Goal: Transaction & Acquisition: Subscribe to service/newsletter

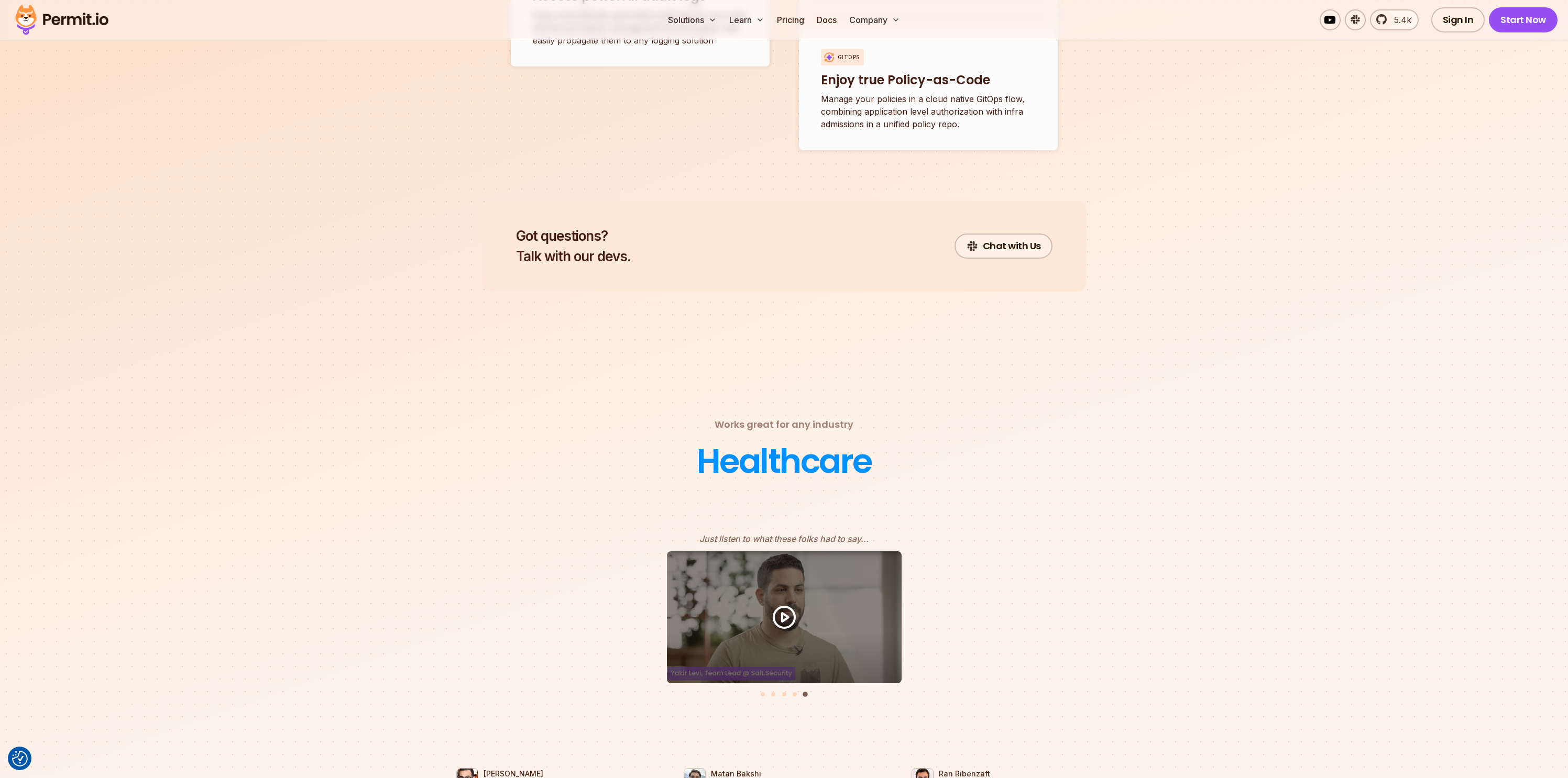
scroll to position [3043, 0]
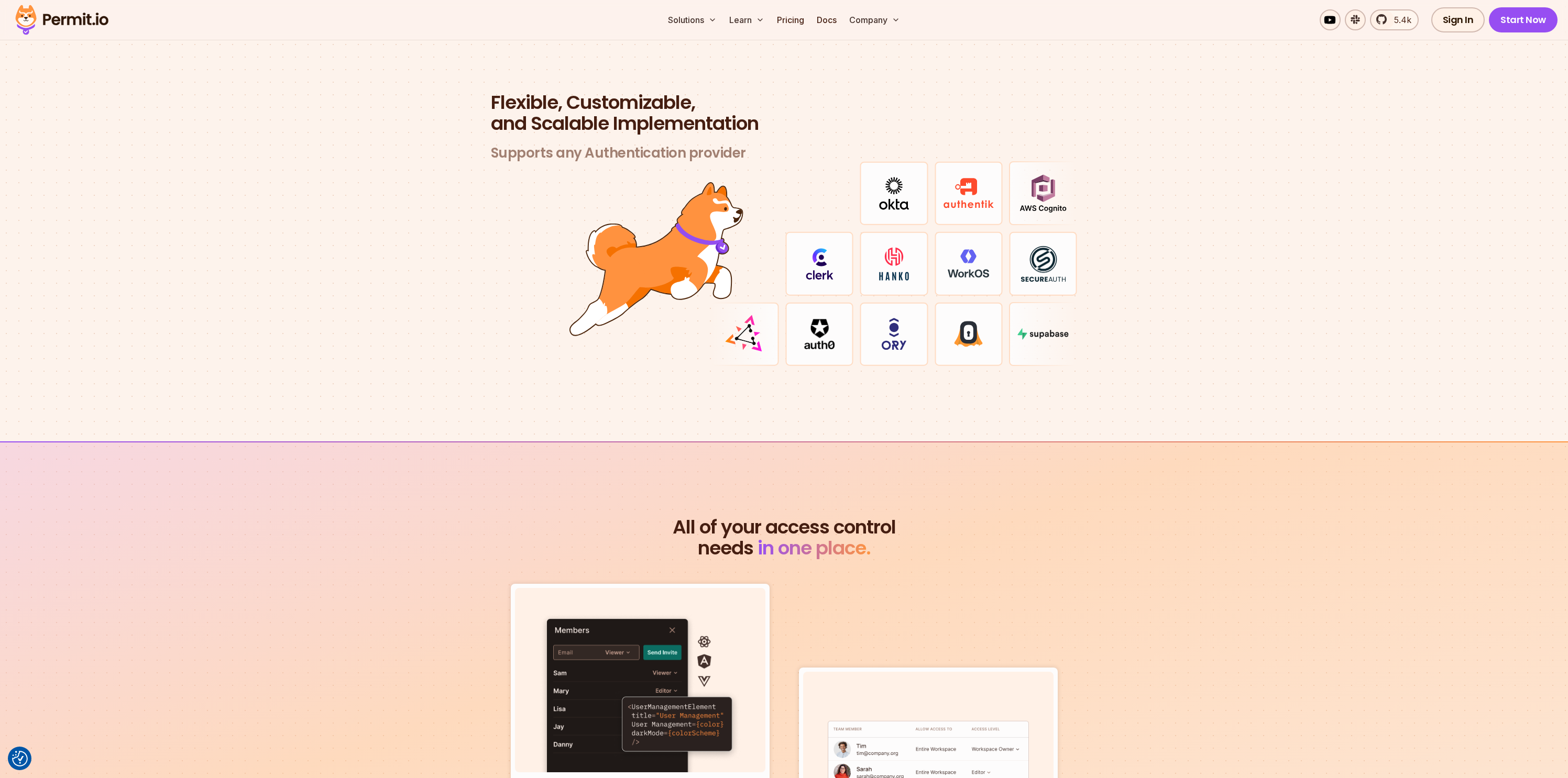
click at [56, 15] on img at bounding box center [61, 20] width 102 height 35
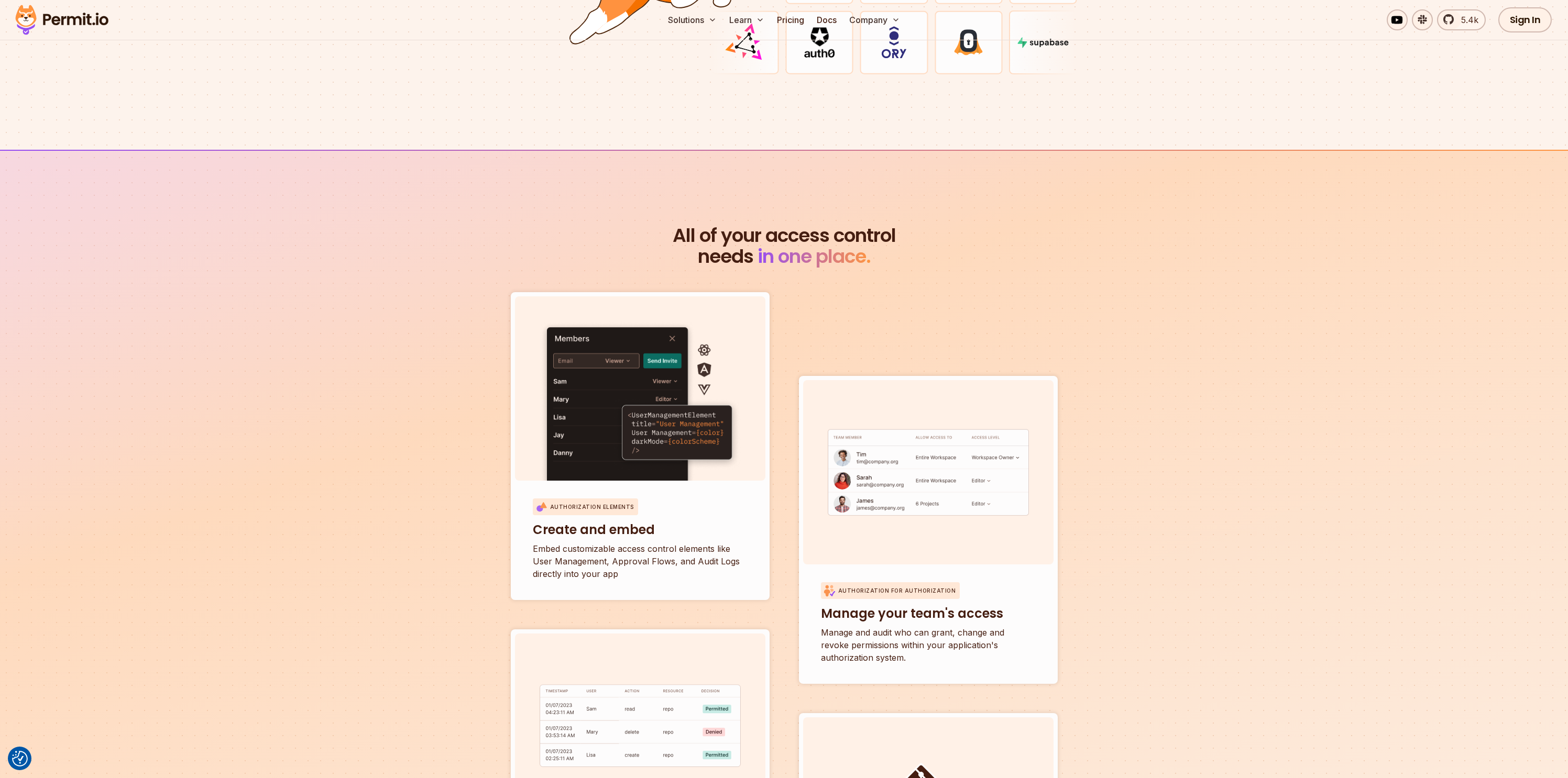
scroll to position [0, 0]
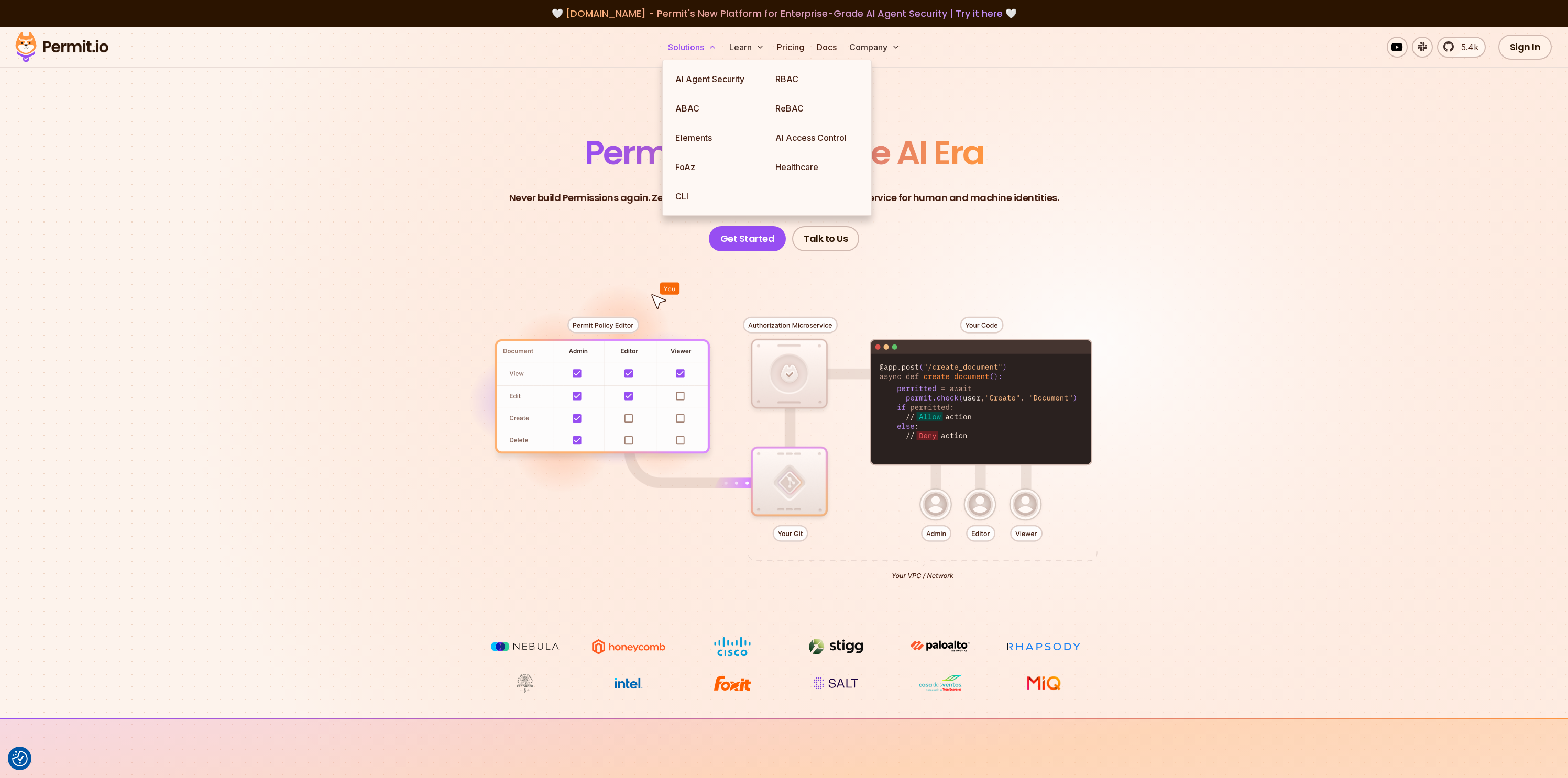
click at [675, 51] on button "Solutions" at bounding box center [692, 47] width 57 height 21
click at [784, 80] on link "RBAC" at bounding box center [818, 79] width 100 height 29
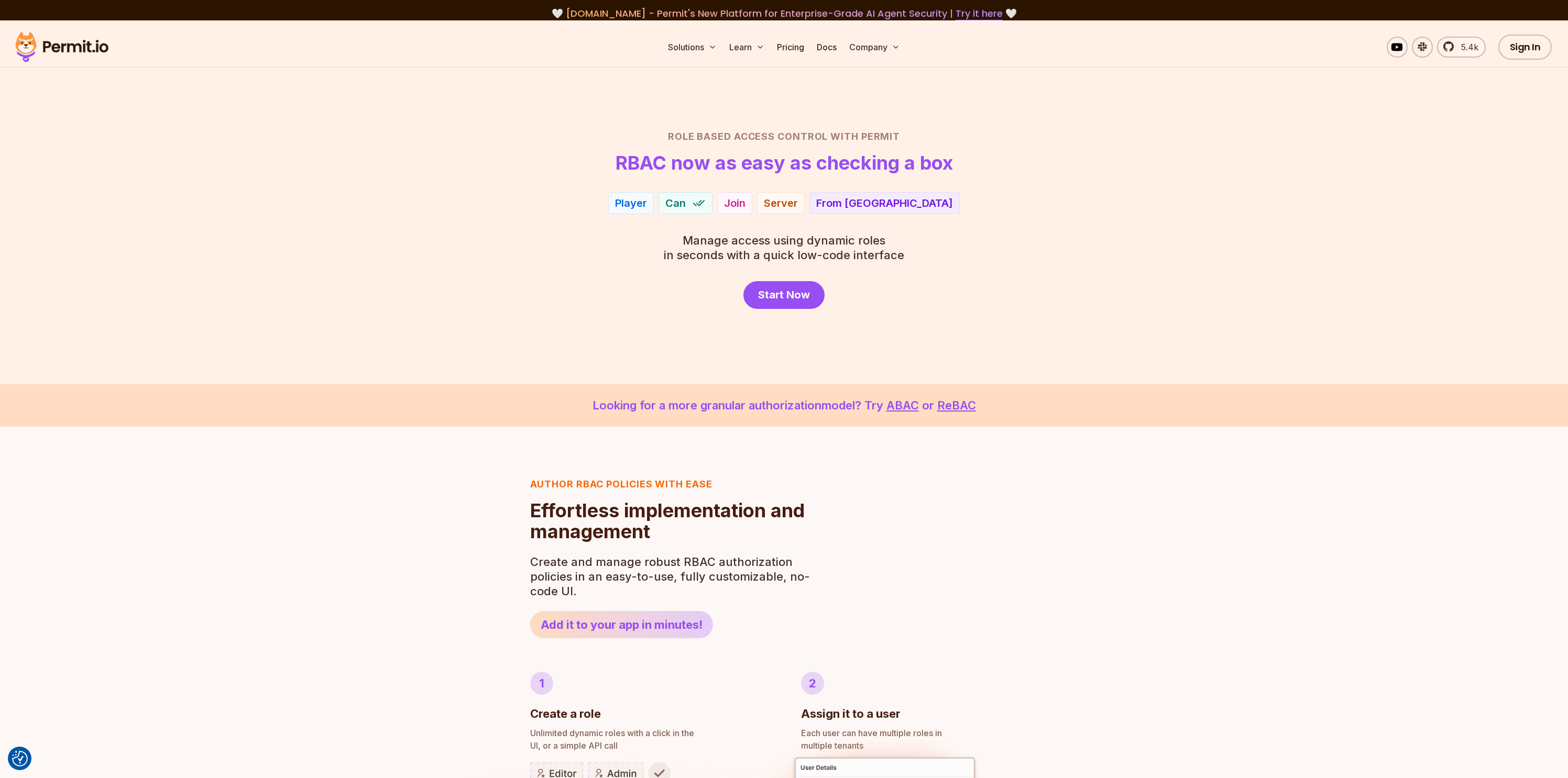
click at [30, 309] on section "Role Based Access Control with Permit RBAC now as easy as checking a box Player…" at bounding box center [784, 203] width 1568 height 364
click at [68, 47] on img at bounding box center [61, 47] width 102 height 35
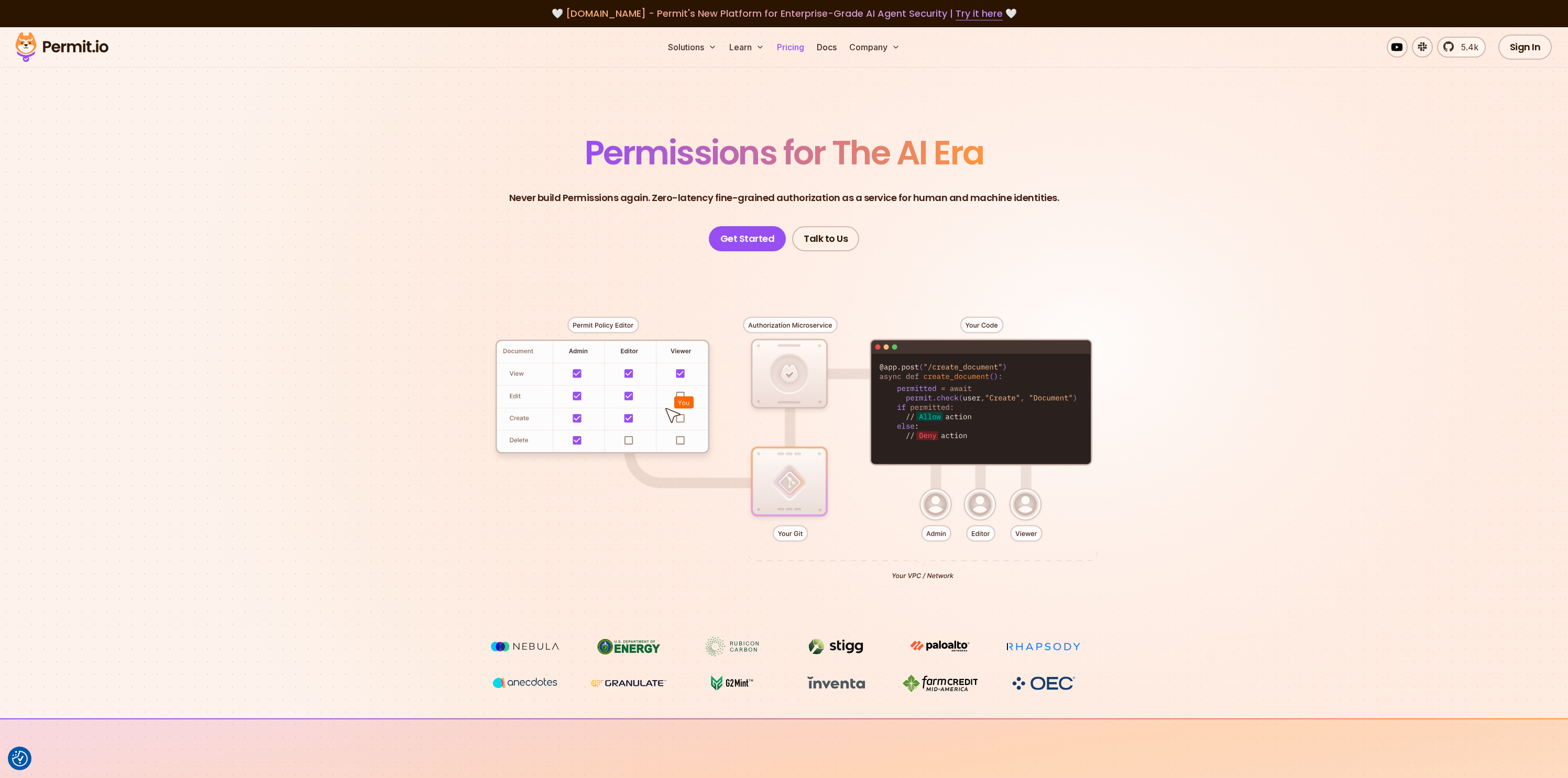
click at [780, 55] on link "Pricing" at bounding box center [790, 47] width 35 height 21
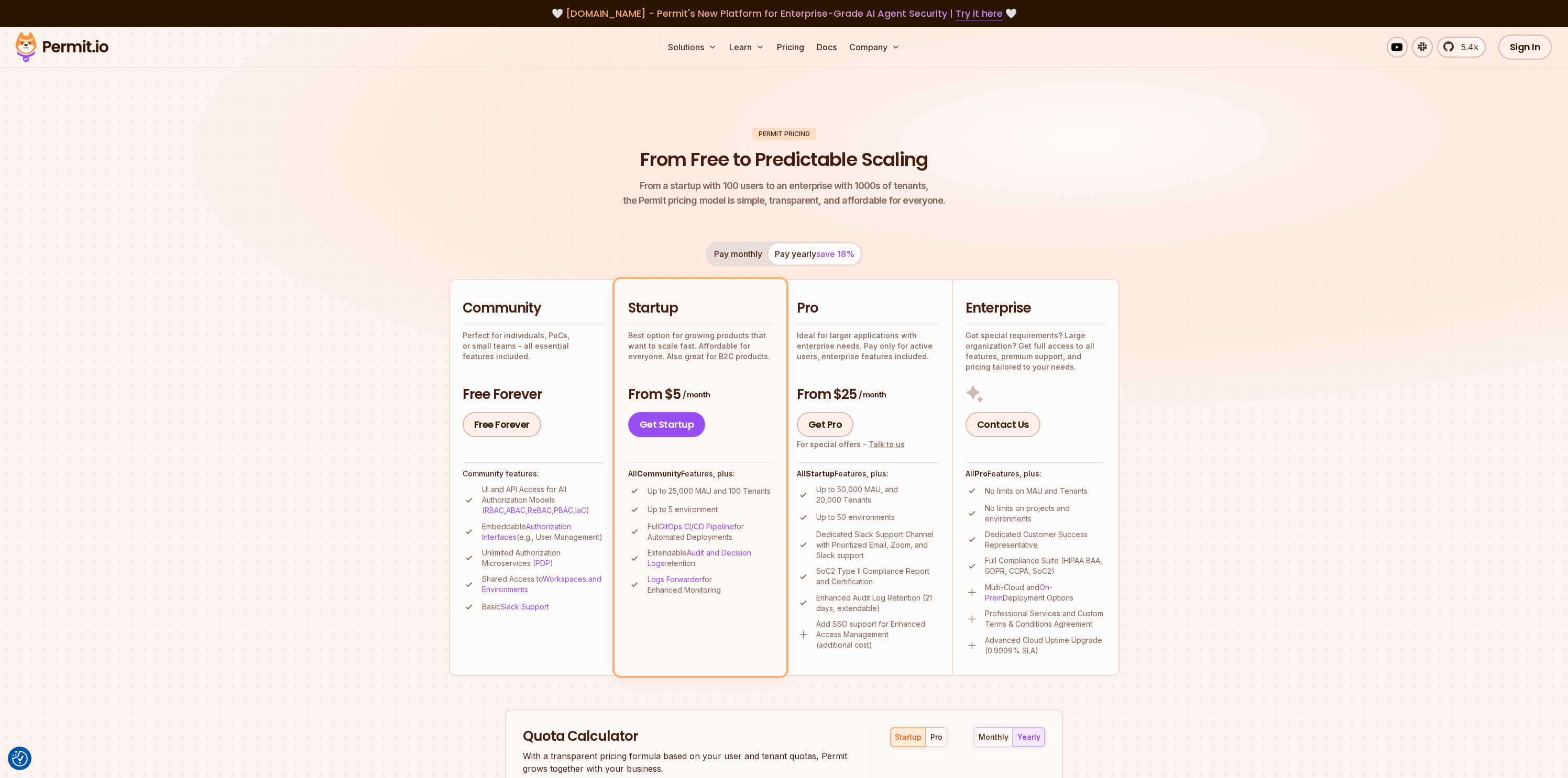
click at [445, 238] on img at bounding box center [784, 236] width 1568 height 417
click at [337, 205] on img at bounding box center [784, 236] width 1568 height 417
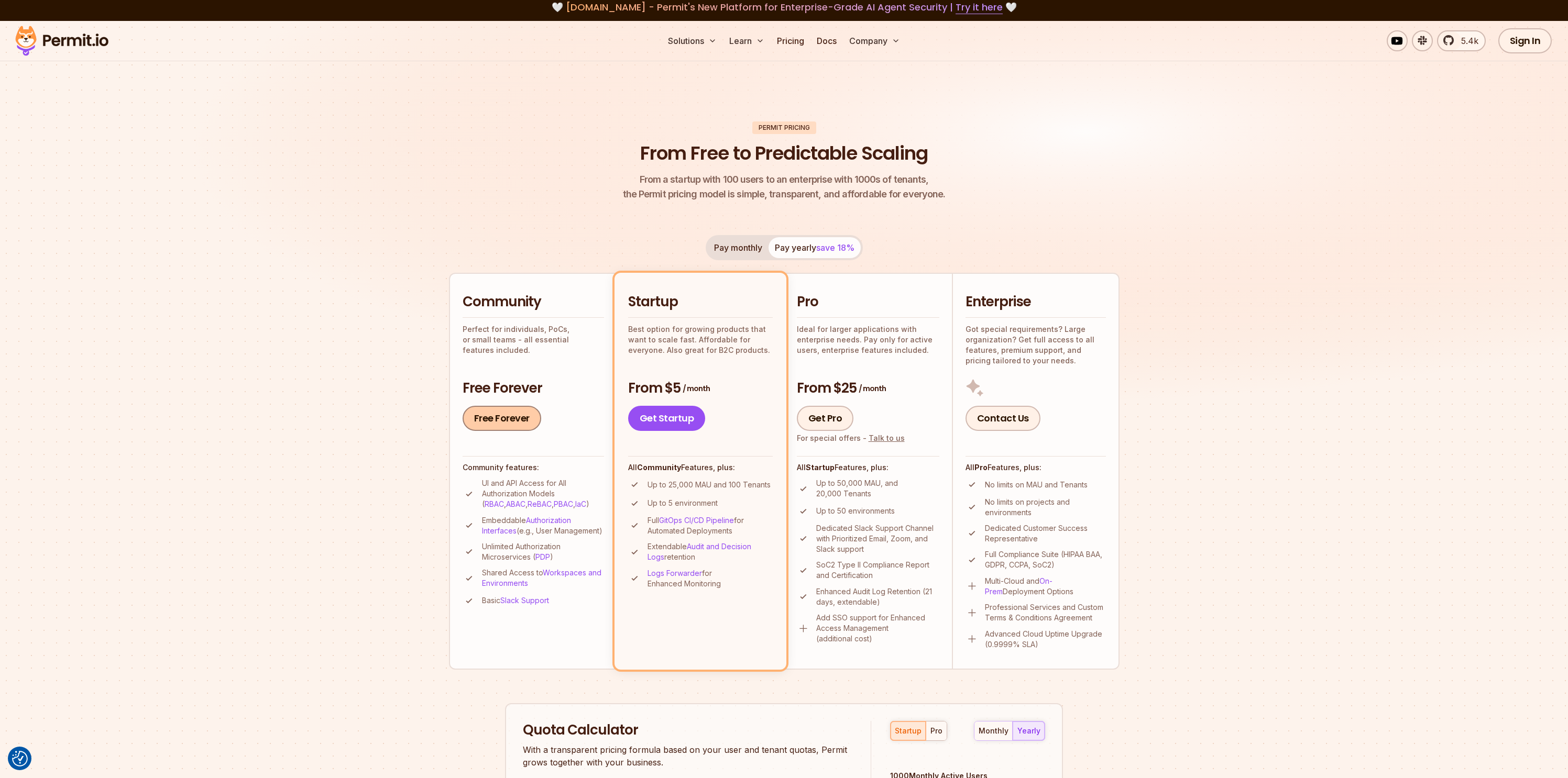
click at [467, 428] on link "Free Forever" at bounding box center [502, 418] width 79 height 25
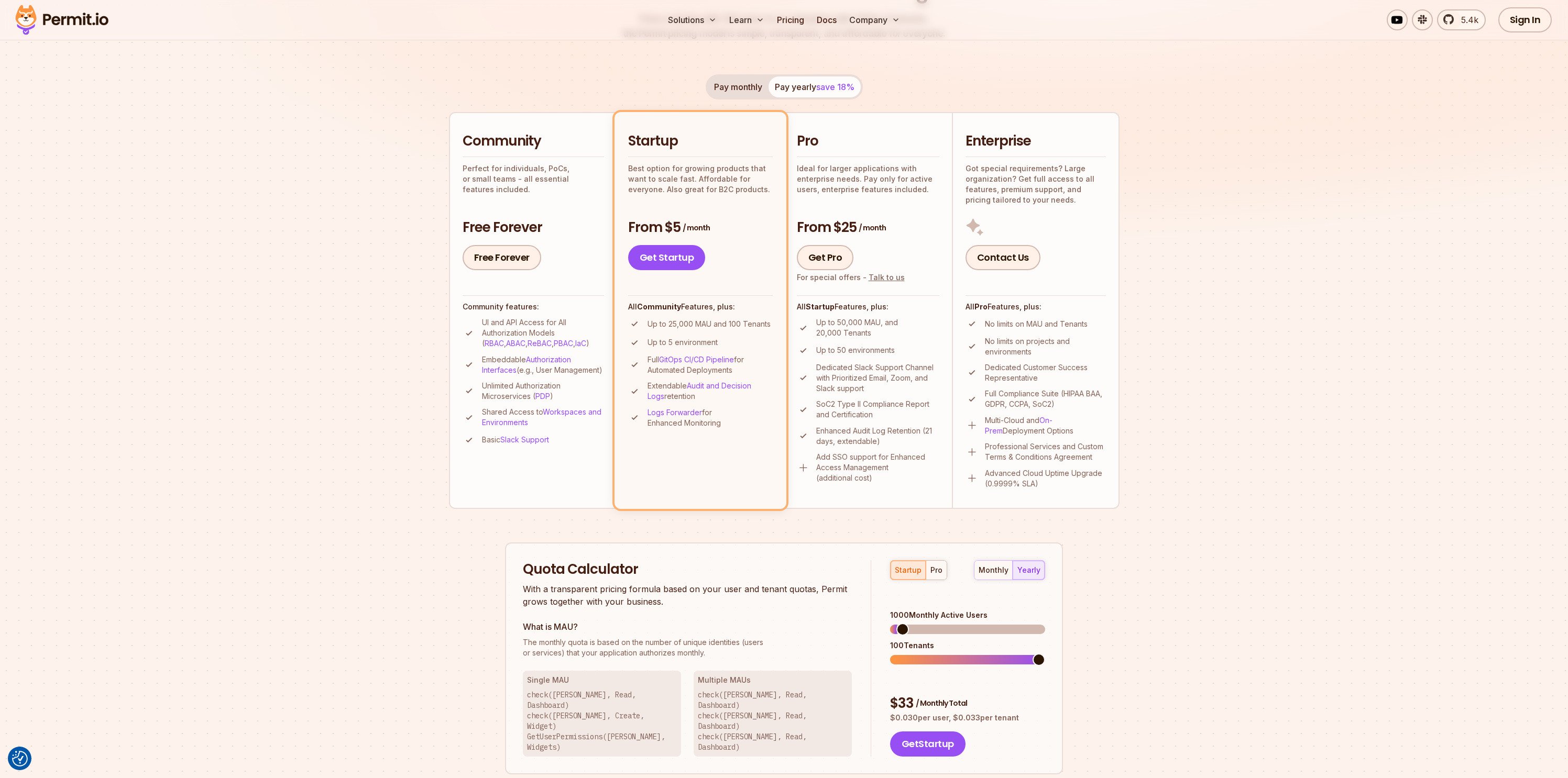
scroll to position [360, 0]
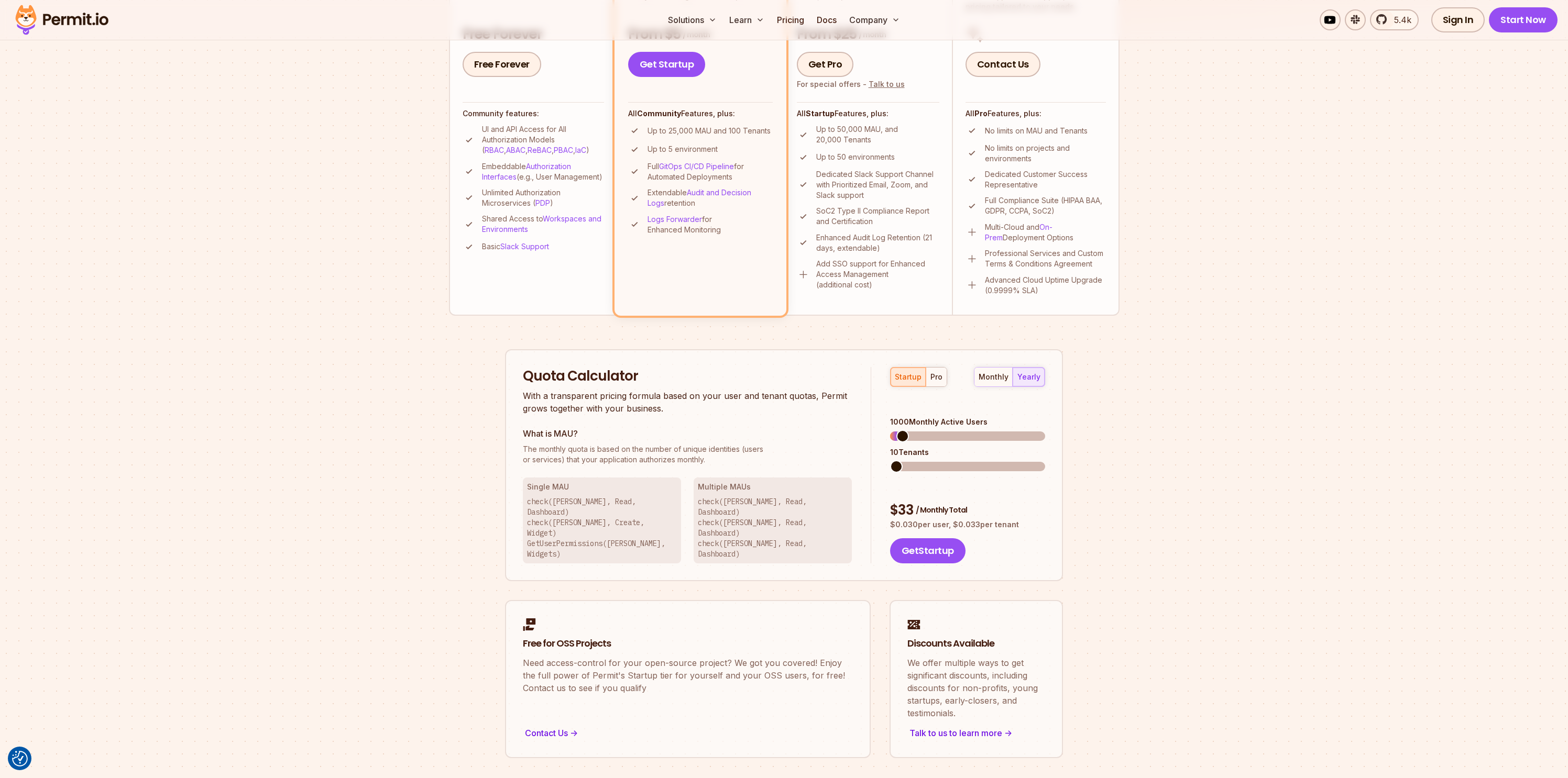
click at [891, 460] on span at bounding box center [896, 466] width 13 height 13
click at [1045, 433] on span at bounding box center [1039, 436] width 13 height 13
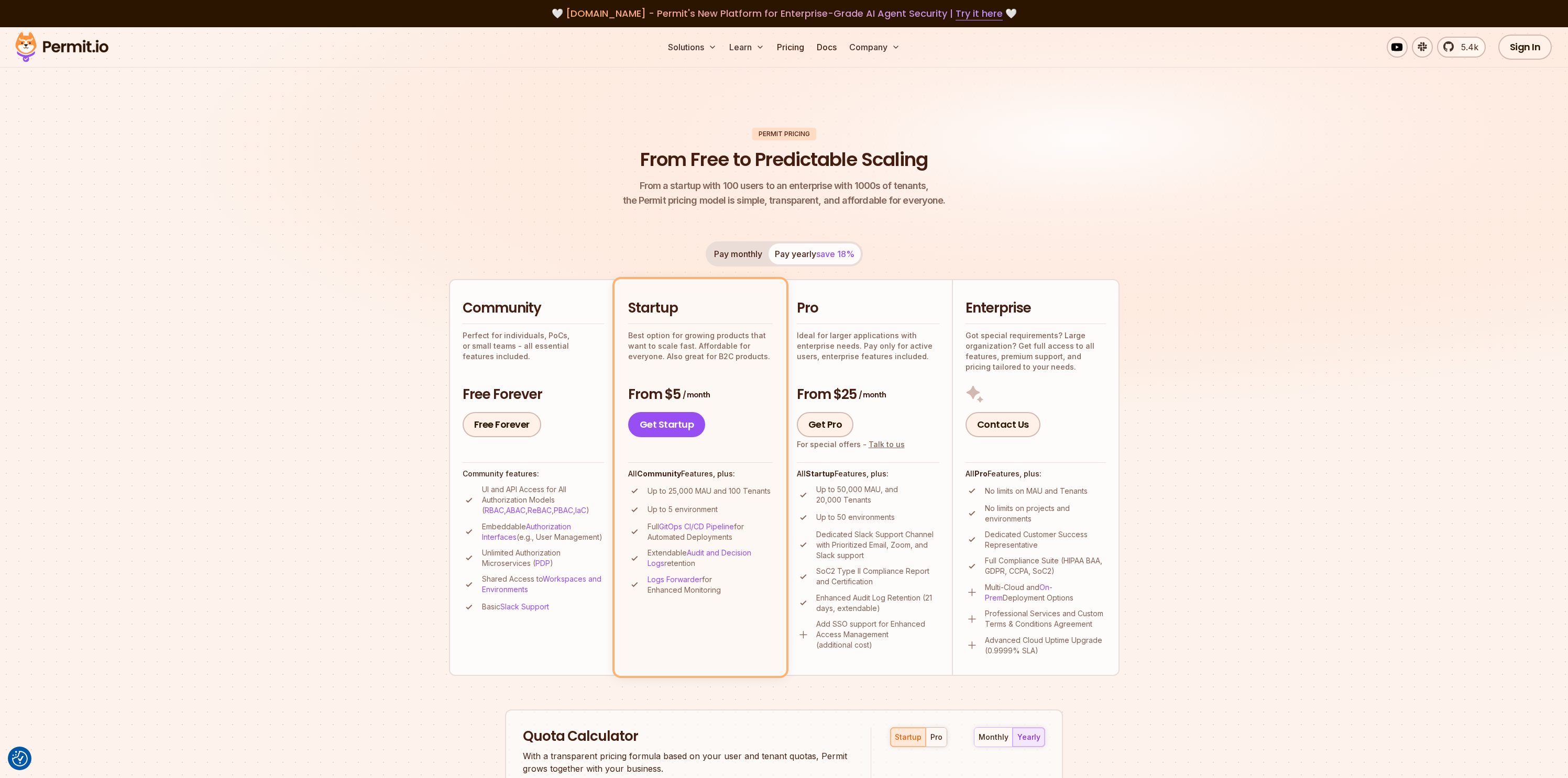
click at [1320, 391] on img at bounding box center [784, 236] width 1568 height 417
